Goal: Complete application form

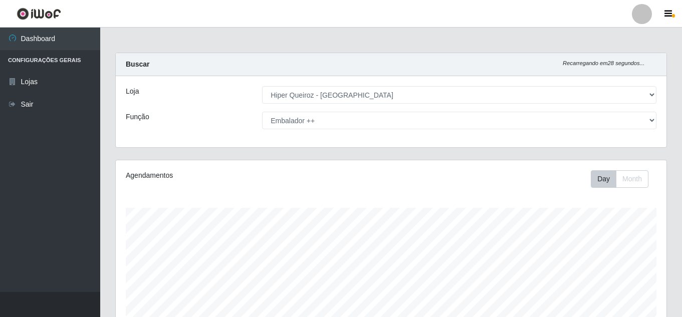
select select "513"
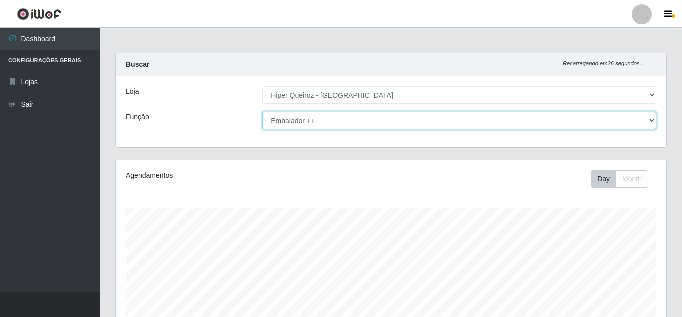
click at [335, 115] on select "[Selecione...] Embalador Embalador + Embalador ++ Operador de Caixa Operador de…" at bounding box center [459, 121] width 395 height 18
click at [262, 112] on select "[Selecione...] Embalador Embalador + Embalador ++ Operador de Caixa Operador de…" at bounding box center [459, 121] width 395 height 18
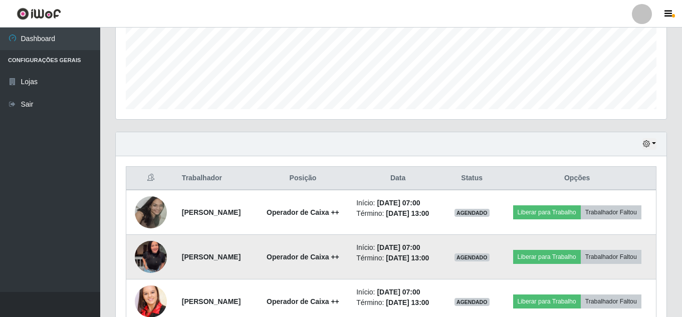
scroll to position [78, 0]
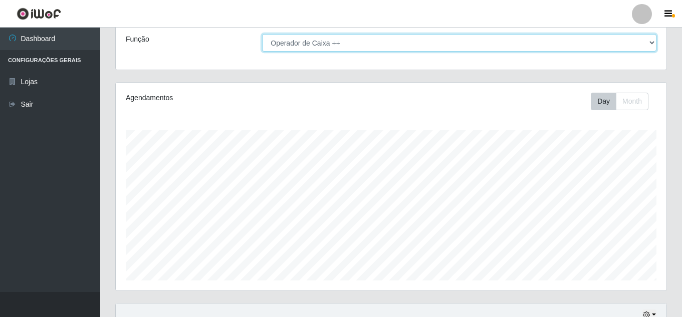
drag, startPoint x: 296, startPoint y: 43, endPoint x: 283, endPoint y: 47, distance: 13.8
click at [296, 43] on select "[Selecione...] Embalador Embalador + Embalador ++ Operador de Caixa Operador de…" at bounding box center [459, 43] width 395 height 18
click at [262, 34] on select "[Selecione...] Embalador Embalador + Embalador ++ Operador de Caixa Operador de…" at bounding box center [459, 43] width 395 height 18
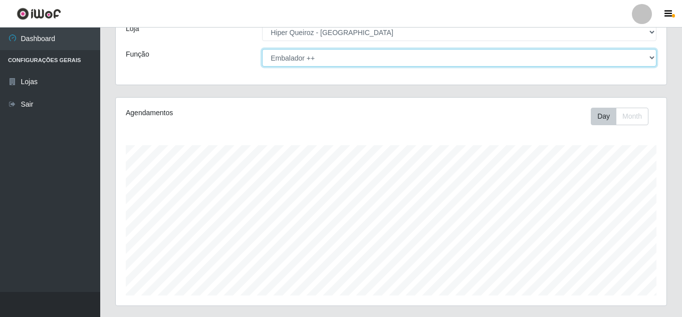
scroll to position [37, 0]
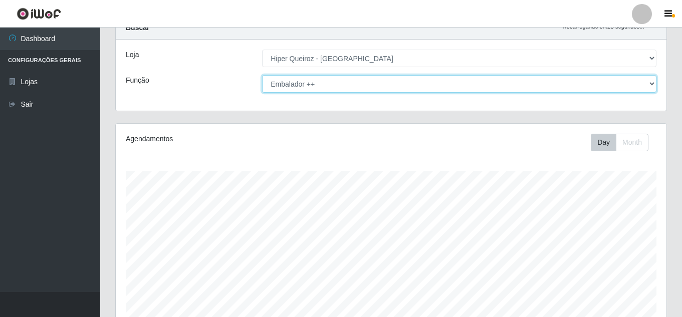
click at [398, 85] on select "[Selecione...] Embalador Embalador + Embalador ++ Operador de Caixa Operador de…" at bounding box center [459, 84] width 395 height 18
select select "73"
click at [262, 75] on select "[Selecione...] Embalador Embalador + Embalador ++ Operador de Caixa Operador de…" at bounding box center [459, 84] width 395 height 18
click at [342, 81] on select "[Selecione...] Embalador Embalador + Embalador ++ Operador de Caixa Operador de…" at bounding box center [459, 84] width 395 height 18
click at [262, 75] on select "[Selecione...] Embalador Embalador + Embalador ++ Operador de Caixa Operador de…" at bounding box center [459, 84] width 395 height 18
